Goal: Transaction & Acquisition: Book appointment/travel/reservation

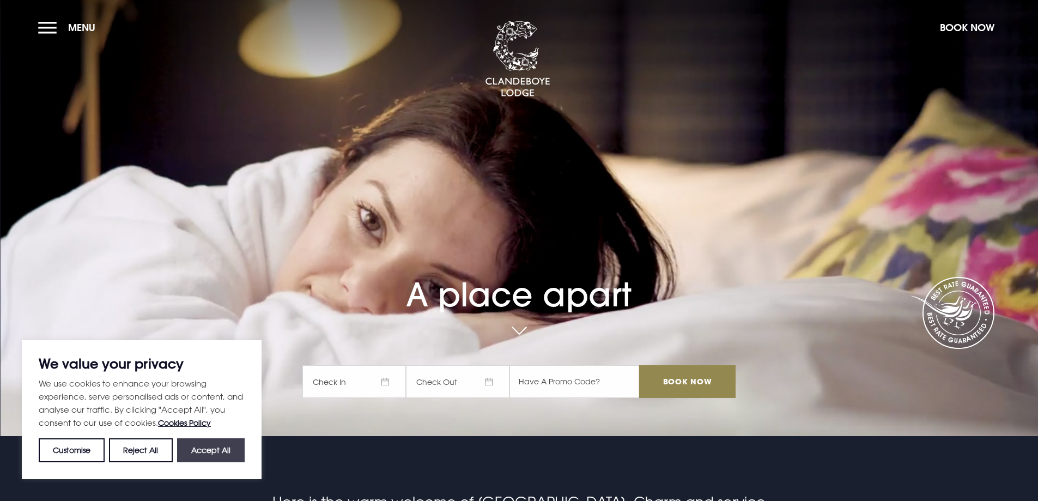
click at [196, 445] on button "Accept All" at bounding box center [211, 450] width 68 height 24
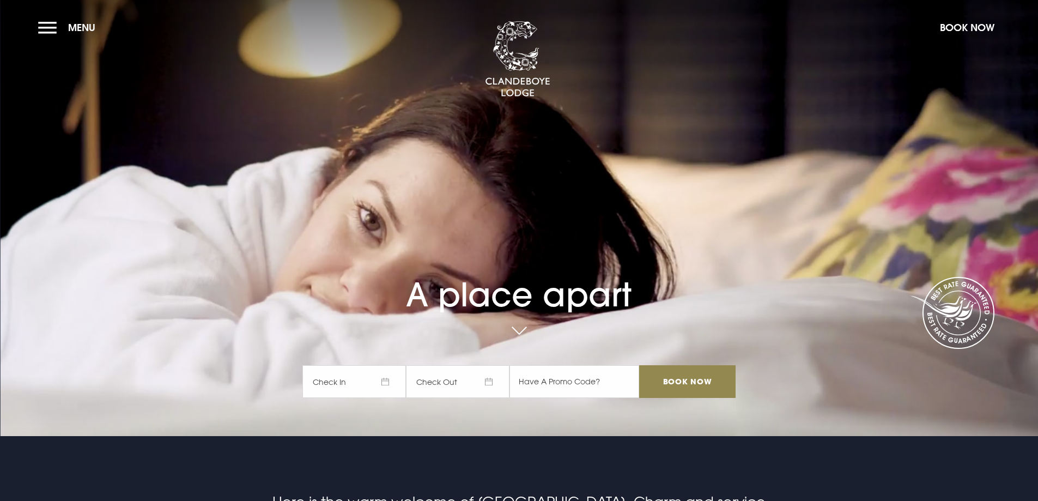
checkbox input "true"
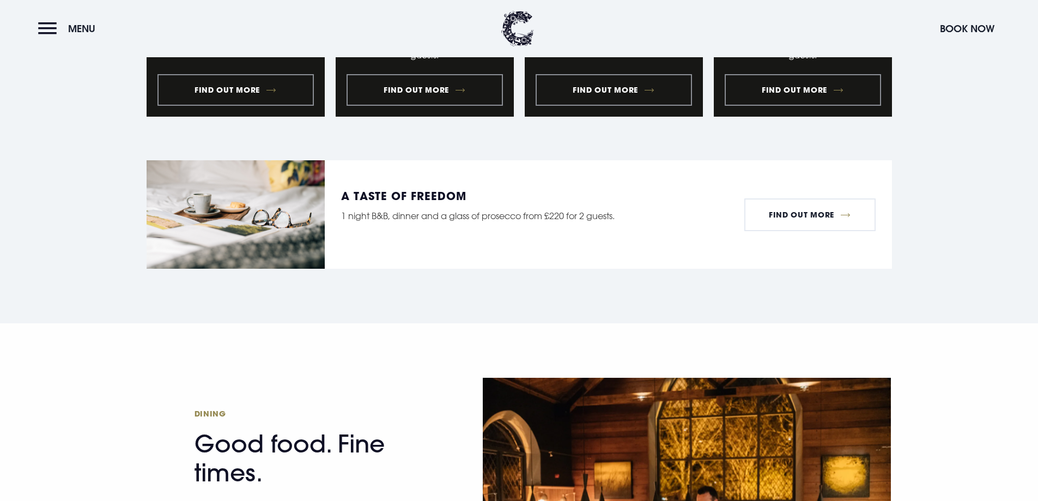
scroll to position [1417, 0]
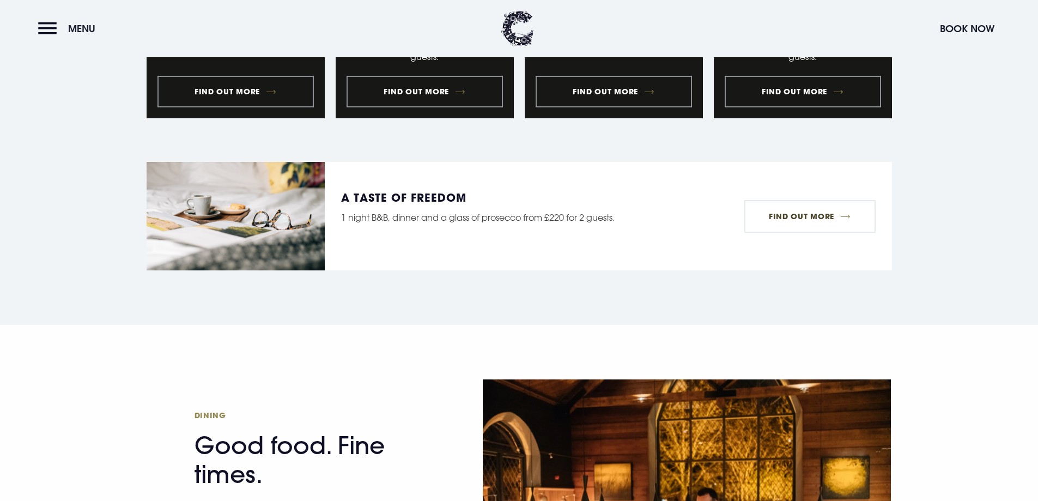
click at [821, 200] on link "Find Out More" at bounding box center [809, 216] width 131 height 33
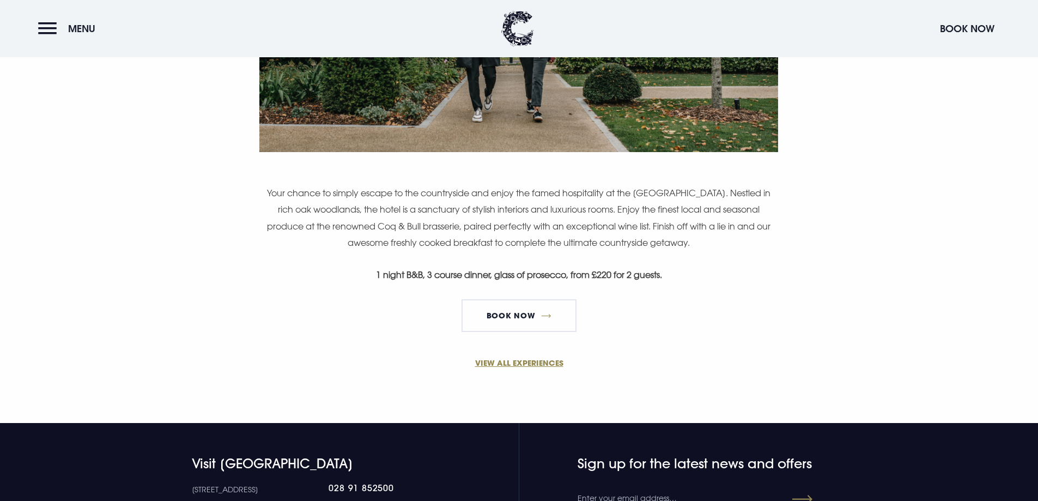
scroll to position [763, 0]
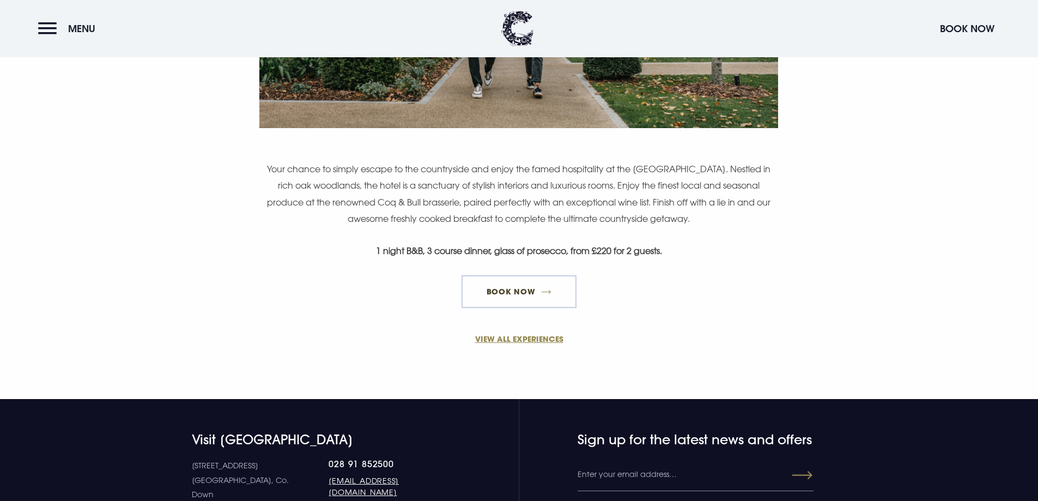
click at [561, 292] on link "Book Now" at bounding box center [519, 291] width 114 height 33
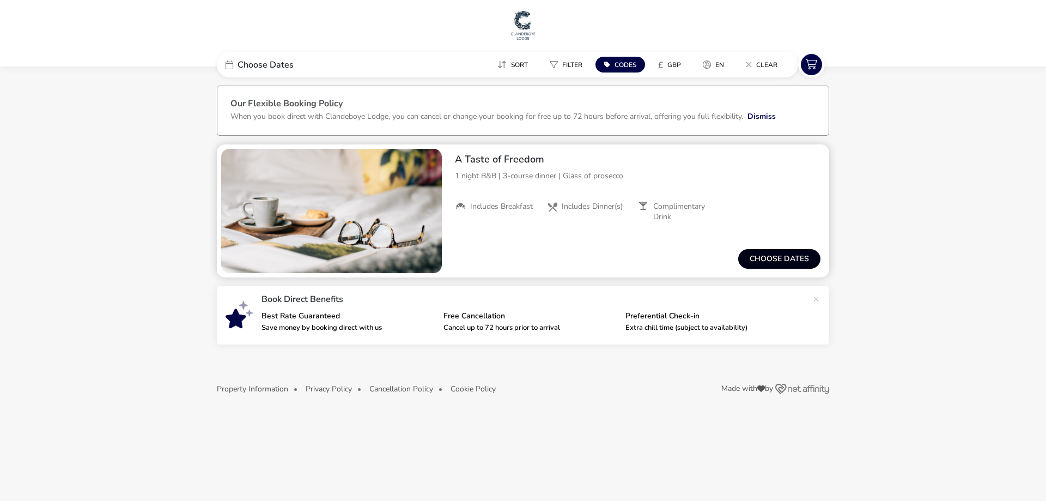
click at [759, 257] on button "Choose dates" at bounding box center [779, 259] width 82 height 20
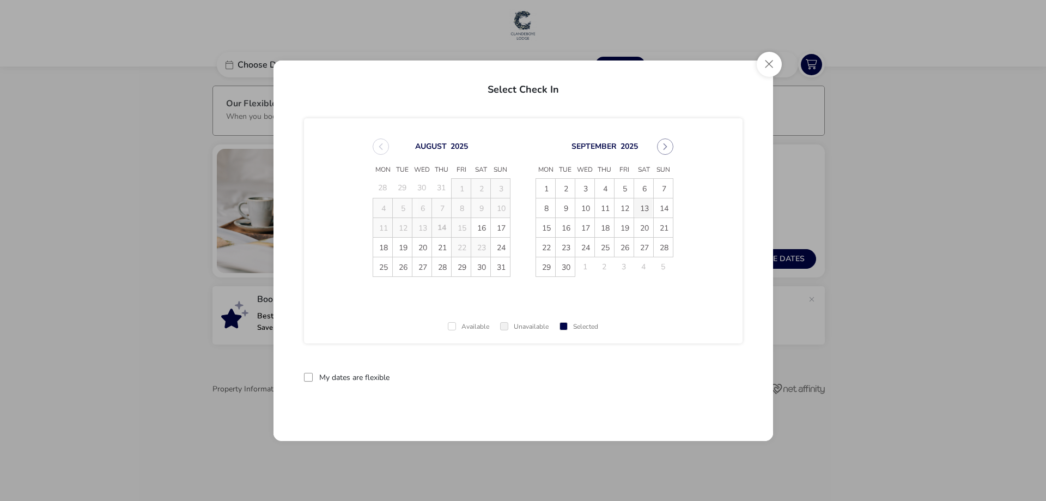
click at [648, 208] on span "13" at bounding box center [643, 207] width 19 height 19
click at [658, 207] on span "14" at bounding box center [663, 207] width 19 height 19
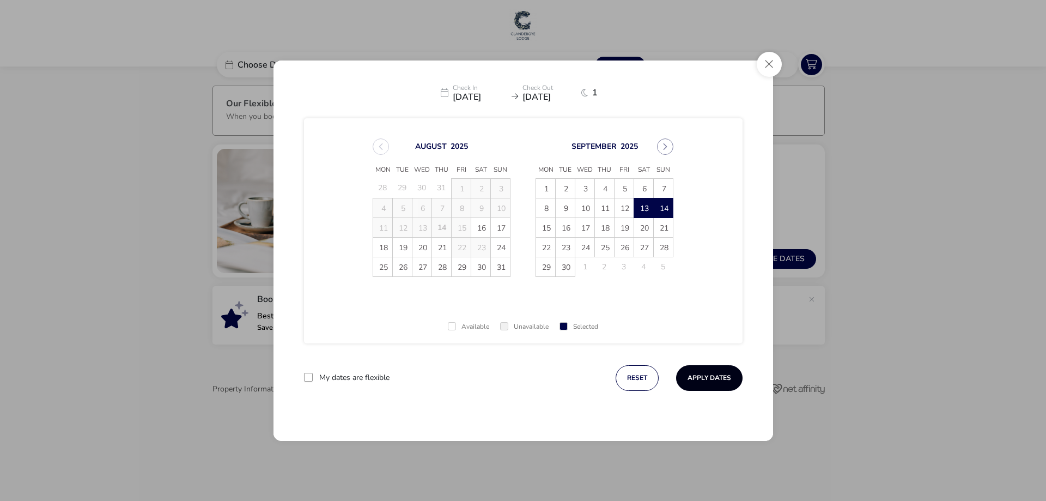
click at [711, 377] on button "Apply Dates" at bounding box center [709, 378] width 66 height 26
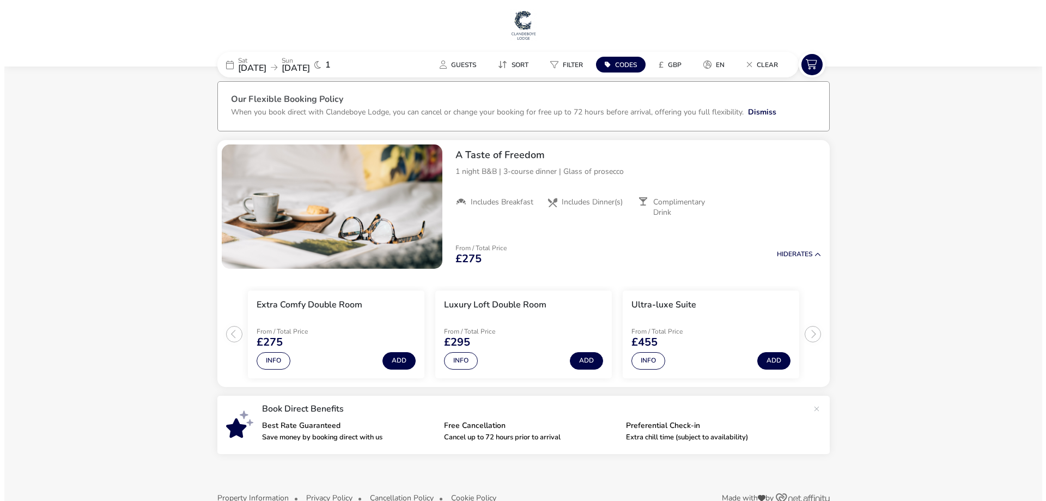
scroll to position [29, 0]
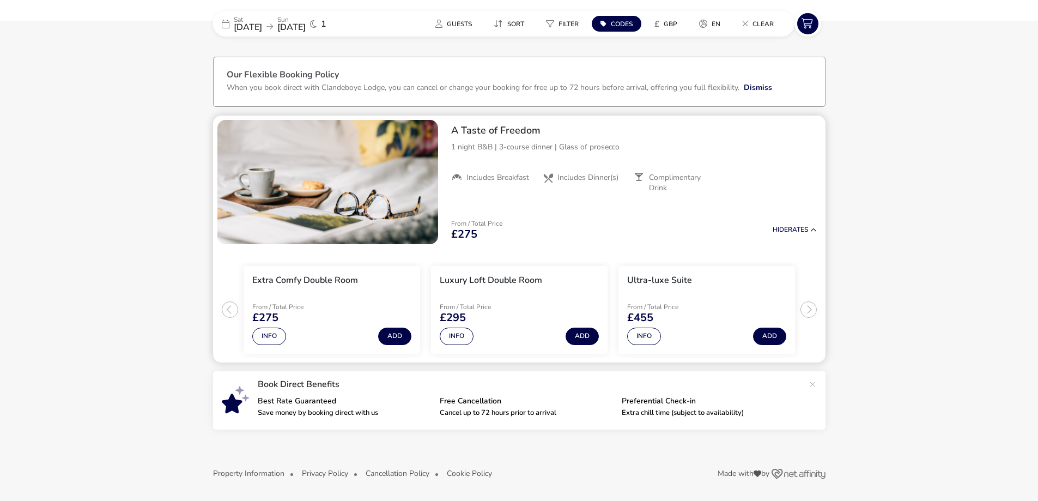
click at [809, 305] on ul "Extra Comfy Double Room From / Total Price £275 Info Add Luxury Loft Double Roo…" at bounding box center [519, 306] width 613 height 114
click at [385, 336] on button "Add" at bounding box center [394, 336] width 33 height 17
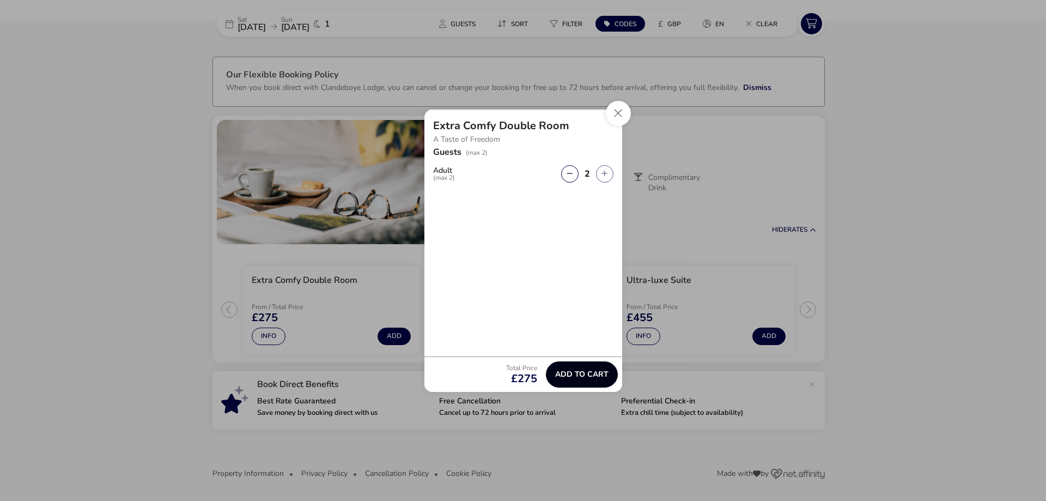
click at [567, 376] on span "Add to cart" at bounding box center [581, 374] width 53 height 8
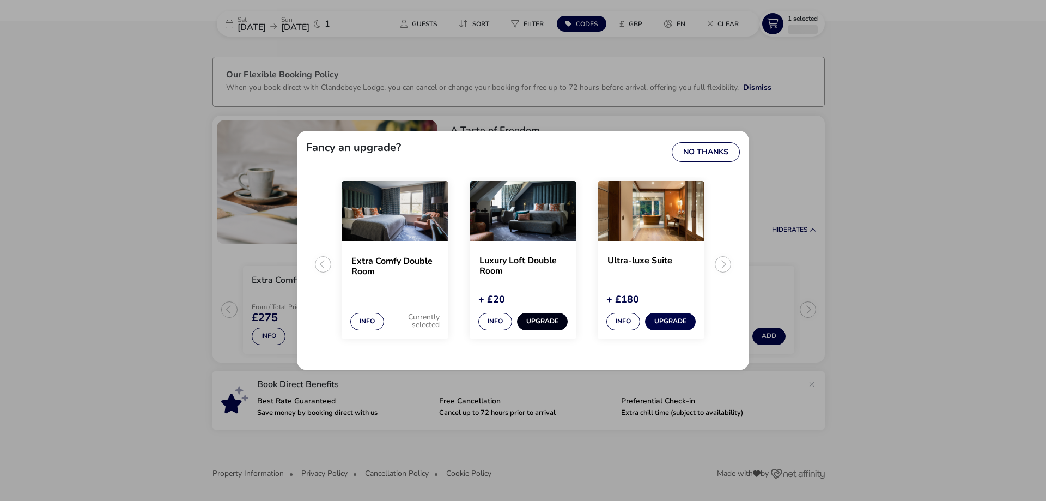
click at [547, 321] on button "Upgrade" at bounding box center [542, 321] width 51 height 17
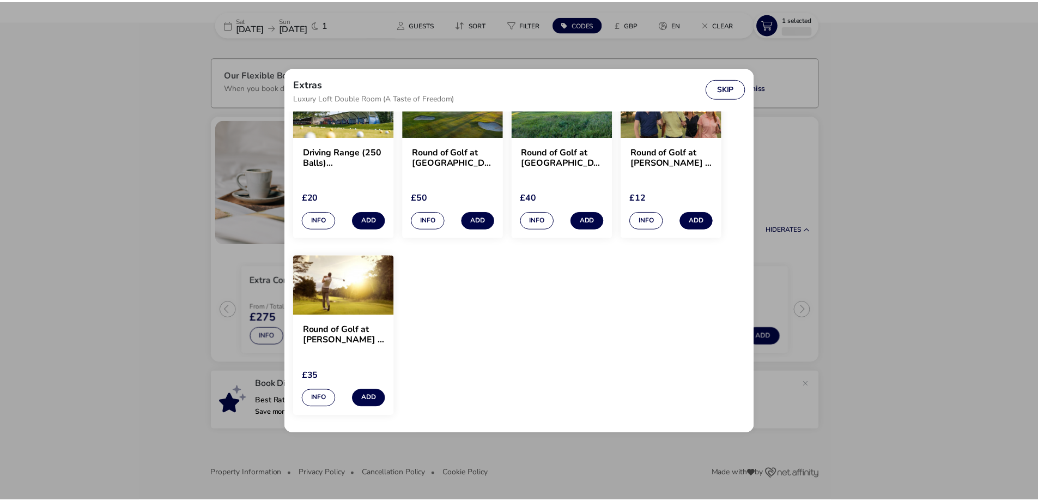
scroll to position [811, 0]
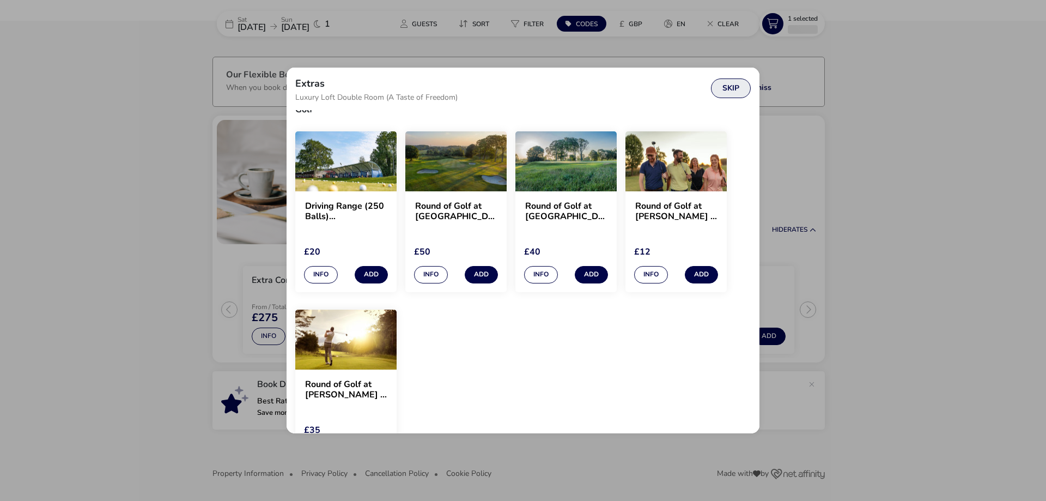
click at [736, 90] on button "Skip" at bounding box center [731, 88] width 40 height 20
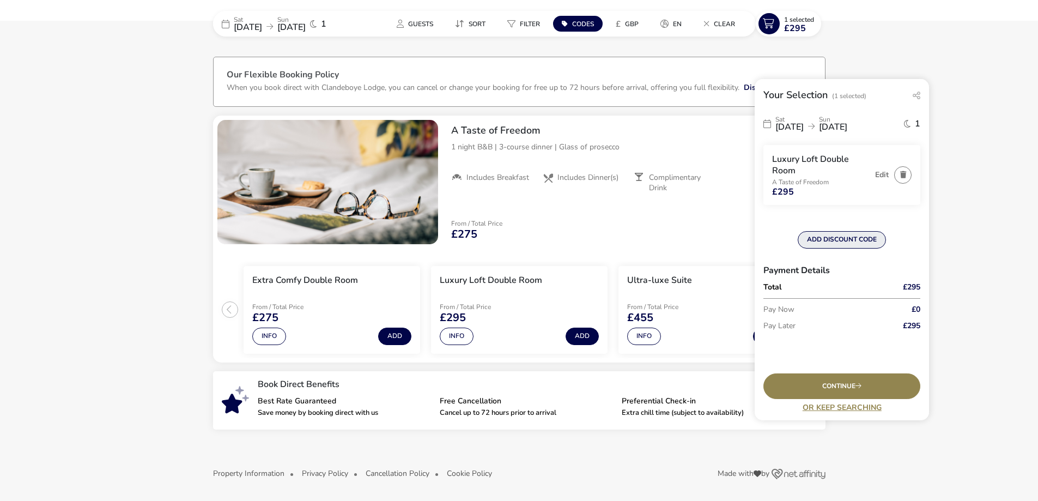
click at [832, 238] on button "ADD DISCOUNT CODE" at bounding box center [842, 239] width 88 height 17
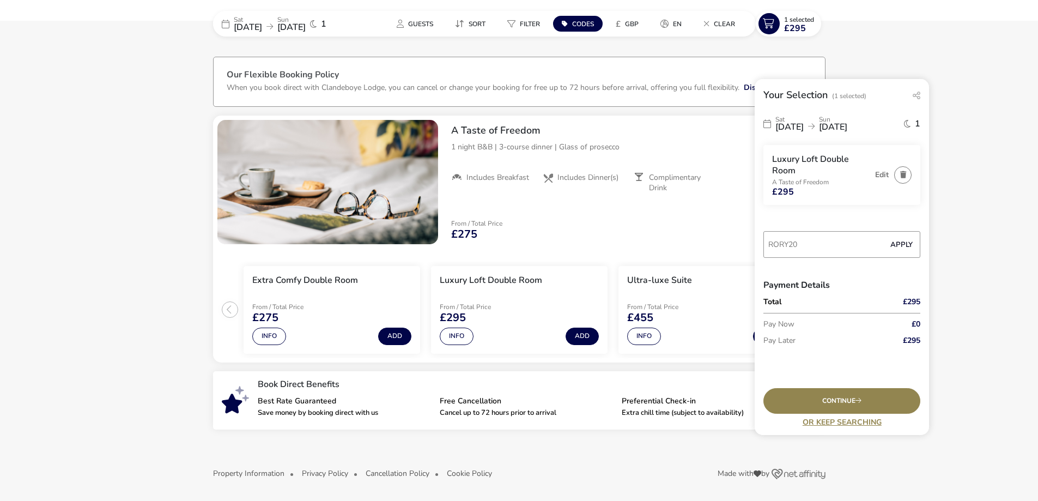
type input "RORY20"
click at [896, 244] on button "Apply" at bounding box center [901, 244] width 33 height 23
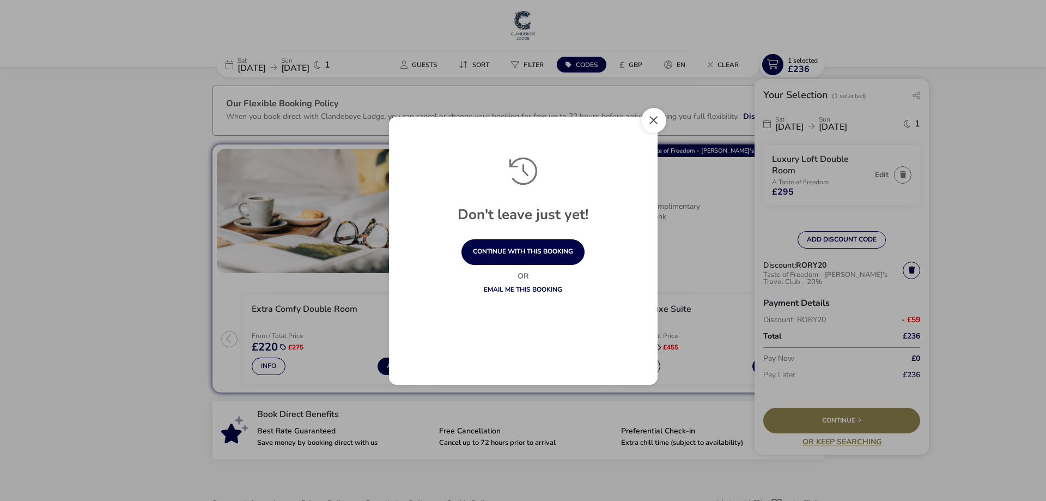
click at [648, 116] on button "Close" at bounding box center [653, 120] width 25 height 25
